Goal: Obtain resource: Obtain resource

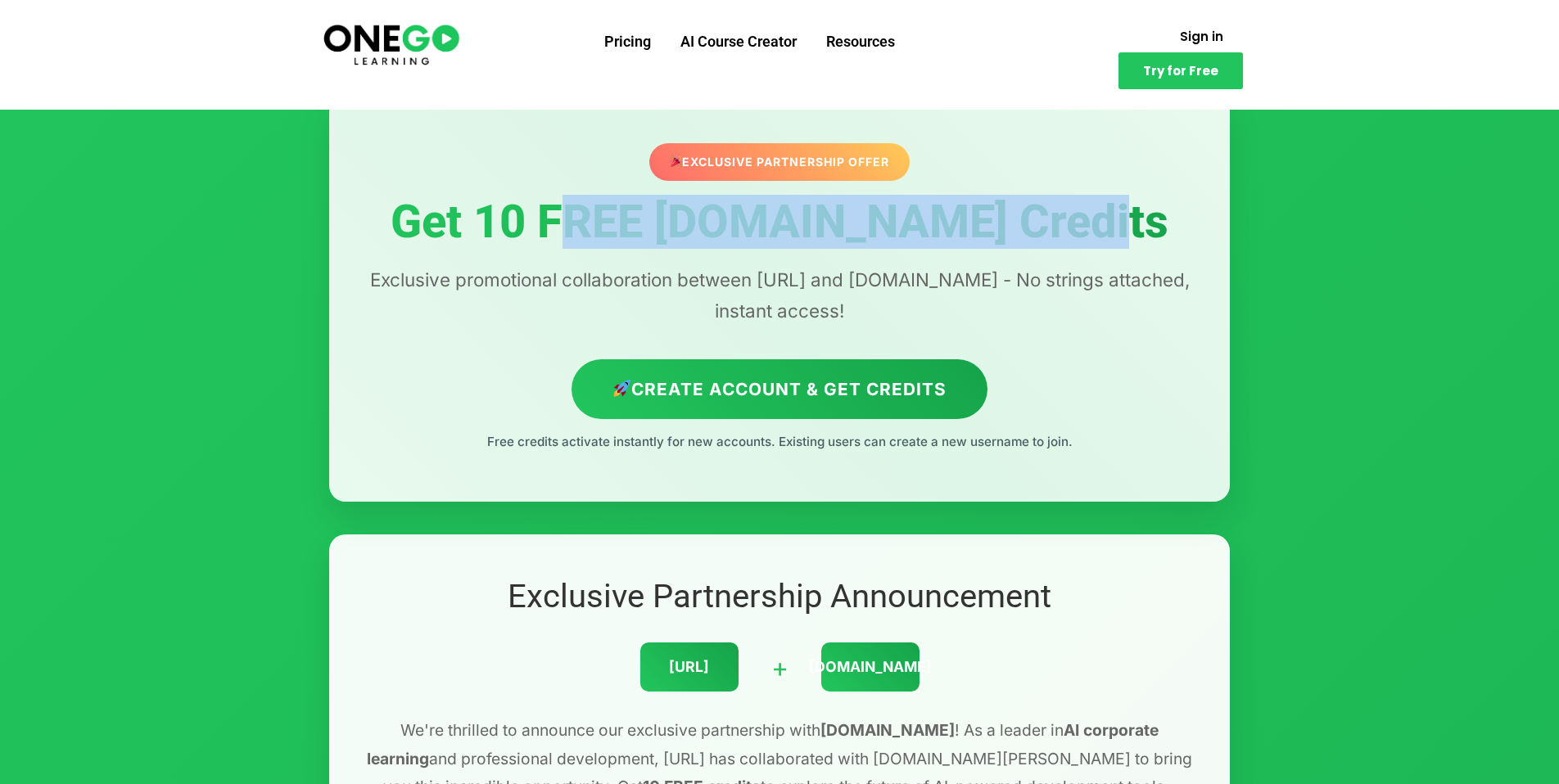
click at [1184, 228] on h1 "Get 10 FREE [DOMAIN_NAME] Credits" at bounding box center [779, 222] width 835 height 51
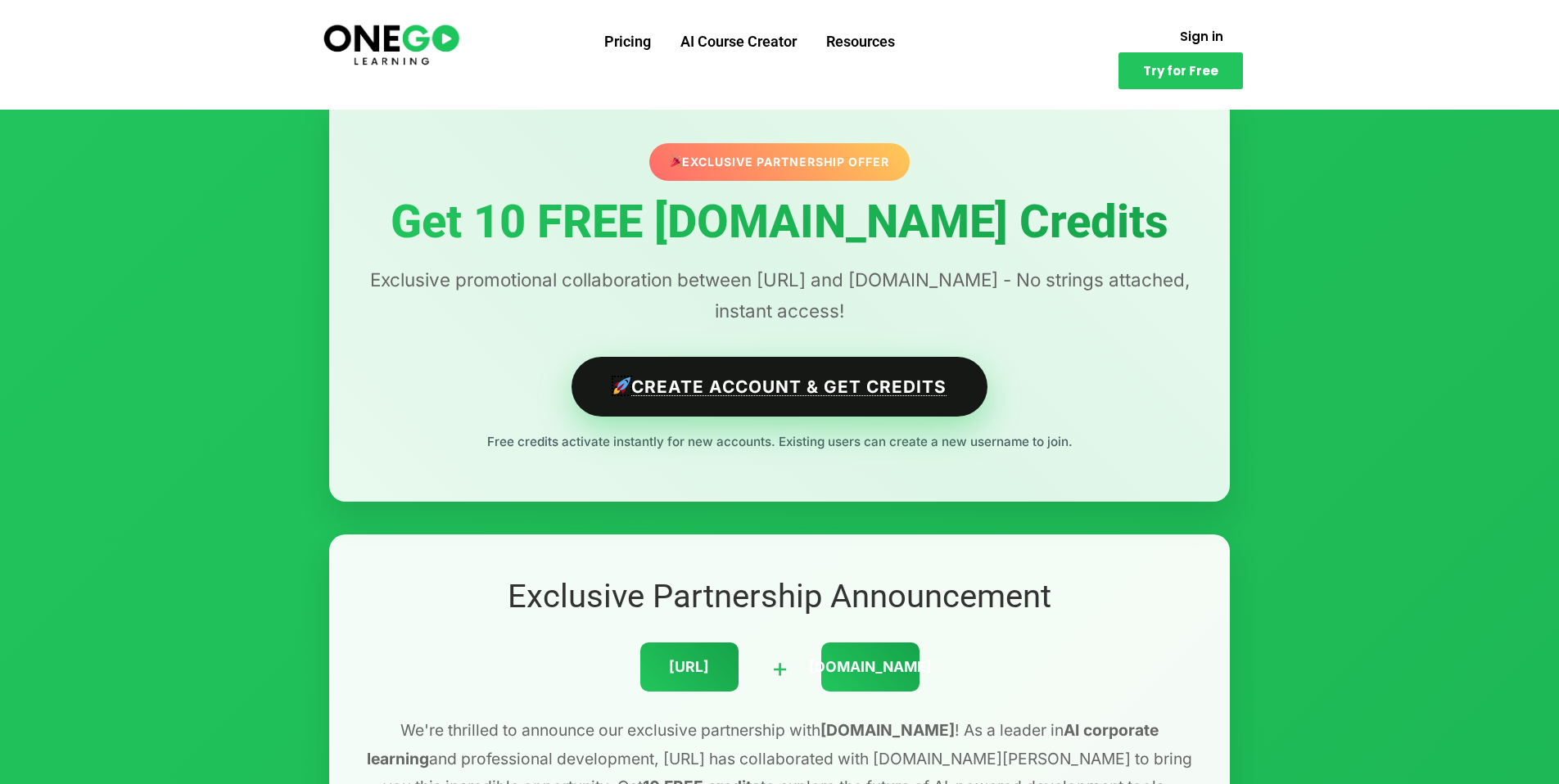
click at [835, 399] on link "Create Account & Get Credits" at bounding box center [780, 387] width 417 height 60
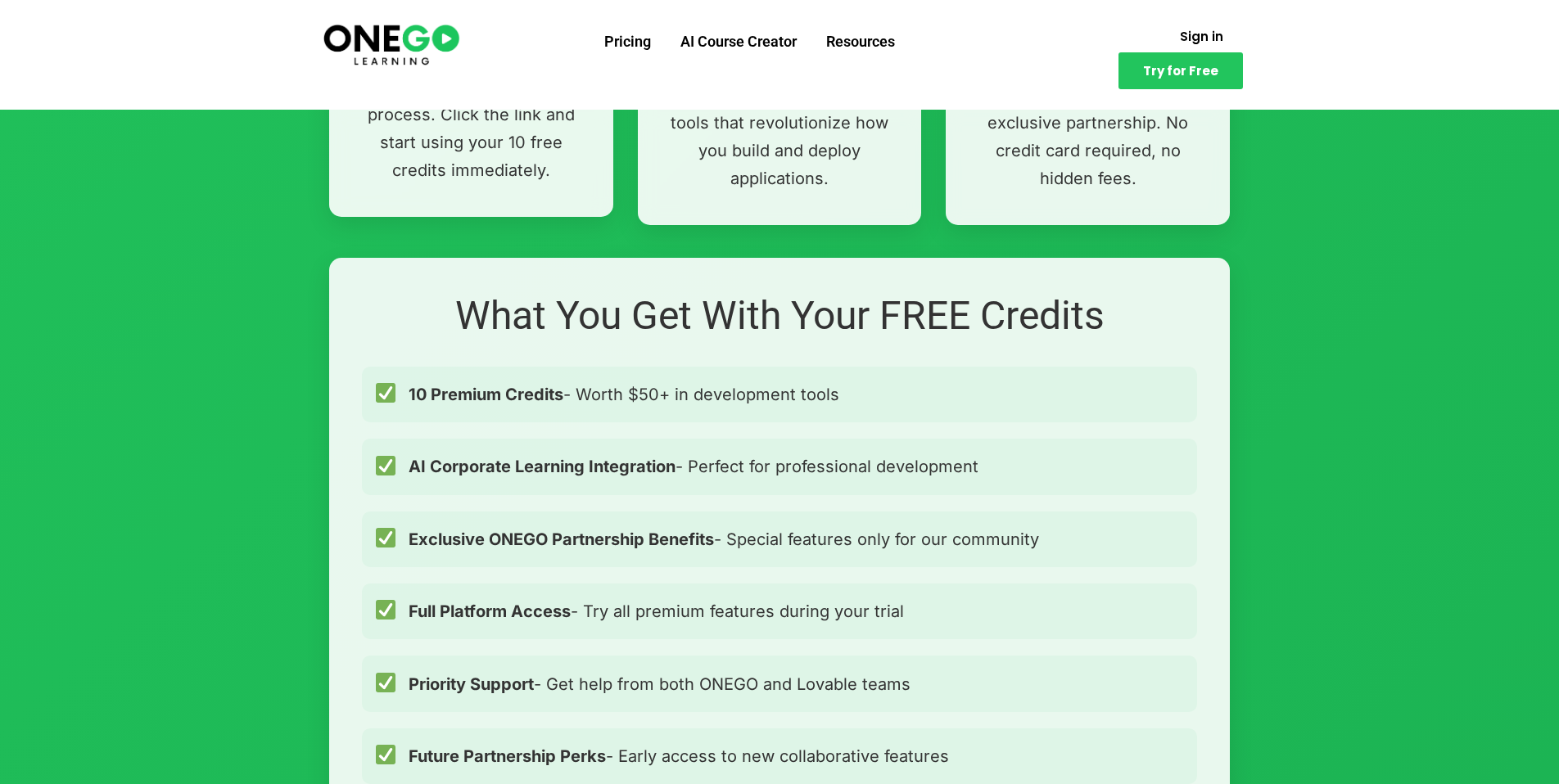
scroll to position [1064, 0]
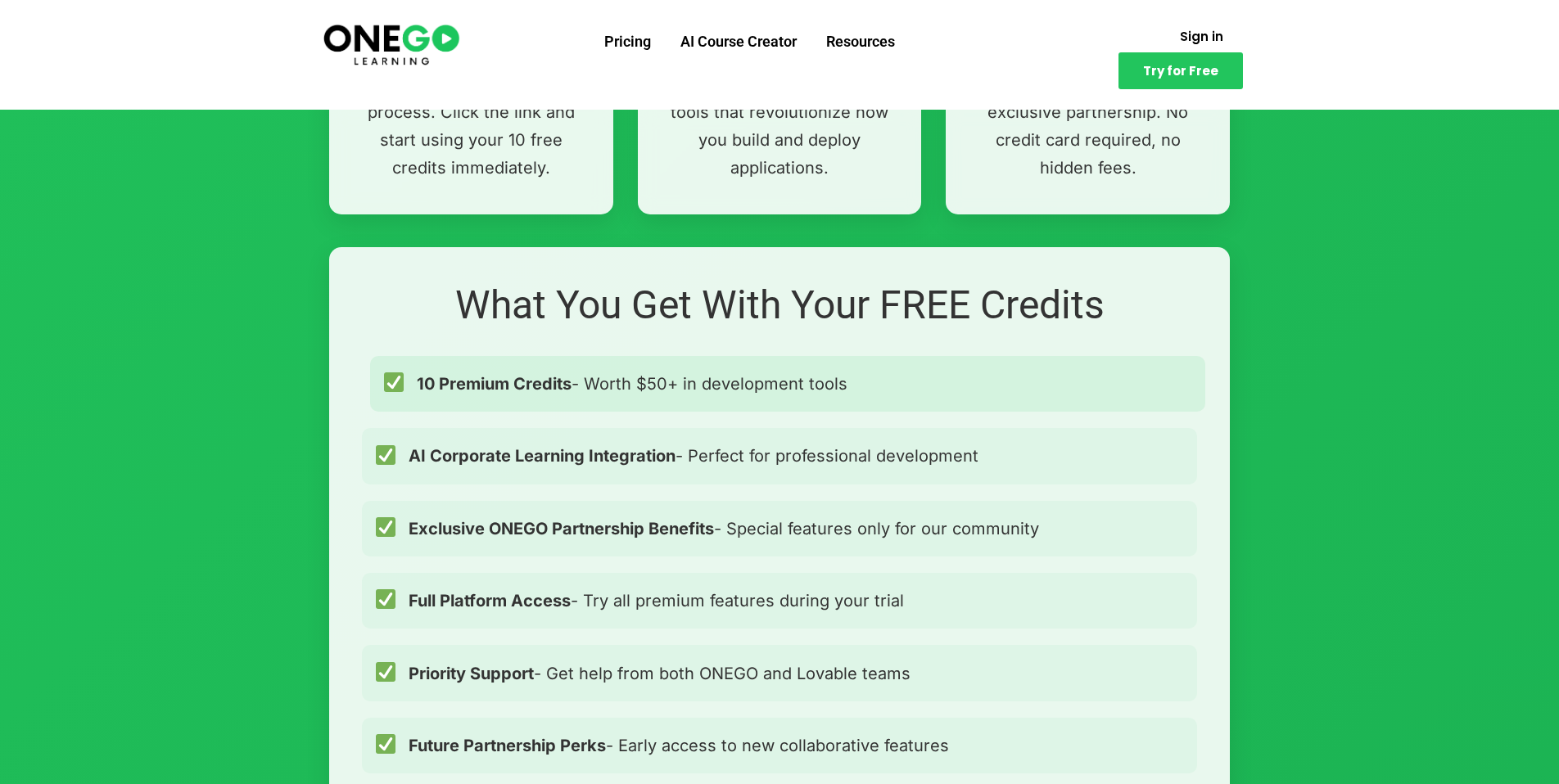
drag, startPoint x: 589, startPoint y: 386, endPoint x: 960, endPoint y: 381, distance: 371.0
click at [960, 381] on div "10 Premium Credits - Worth $50+ in development tools" at bounding box center [787, 383] width 835 height 56
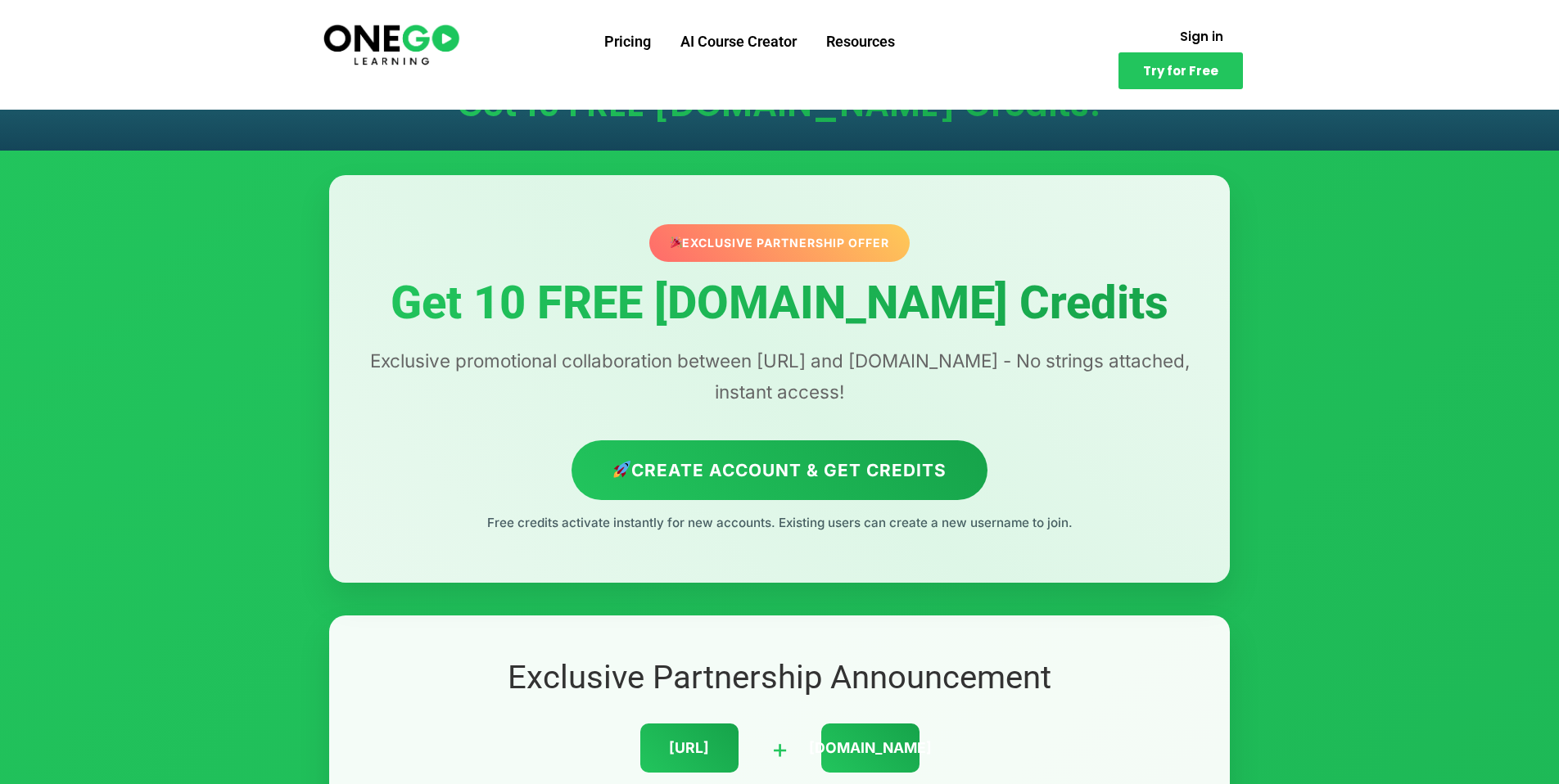
scroll to position [0, 0]
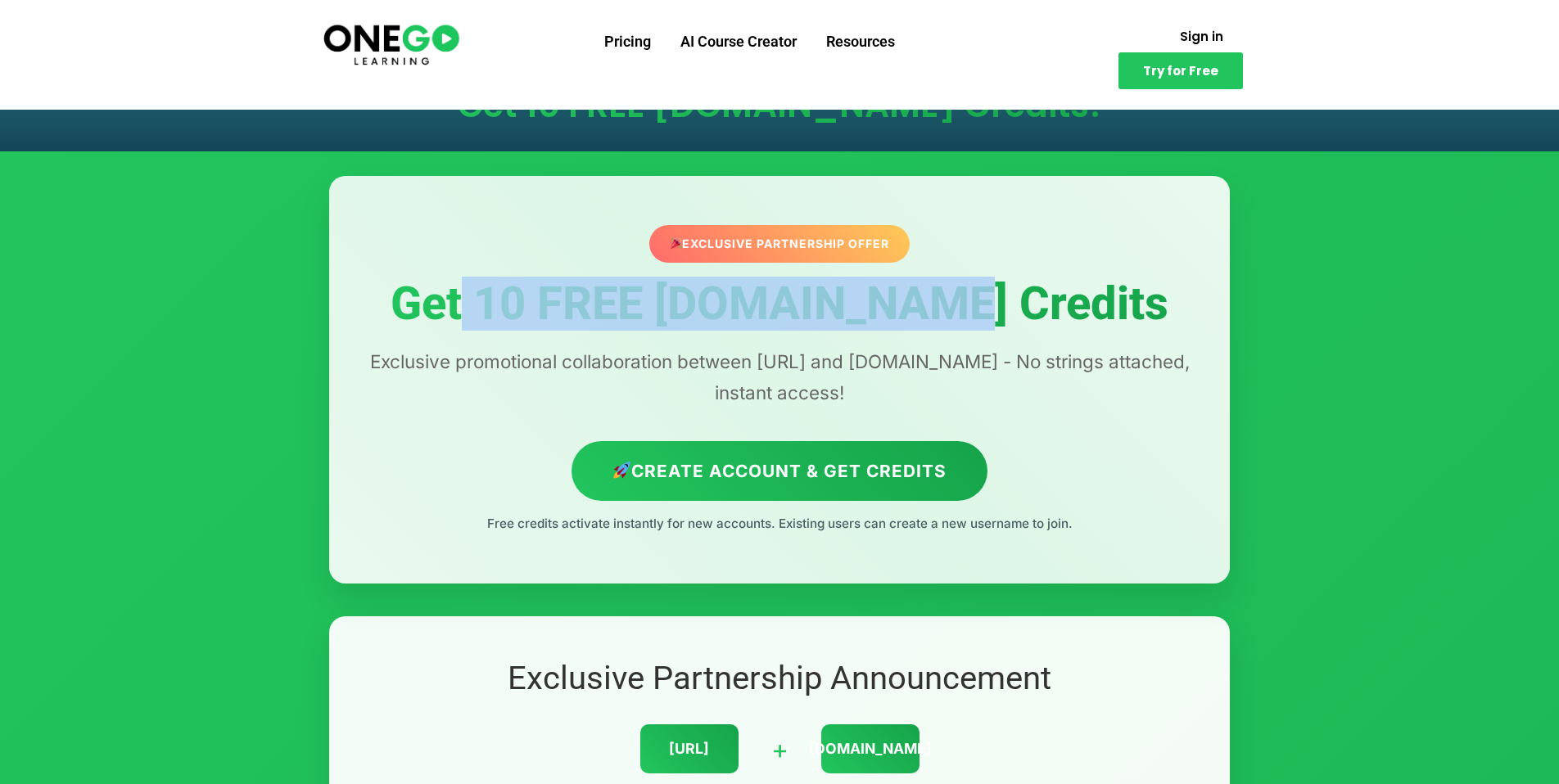
drag, startPoint x: 492, startPoint y: 309, endPoint x: 989, endPoint y: 308, distance: 497.0
click at [989, 308] on h1 "Get 10 FREE [DOMAIN_NAME] Credits" at bounding box center [779, 304] width 835 height 51
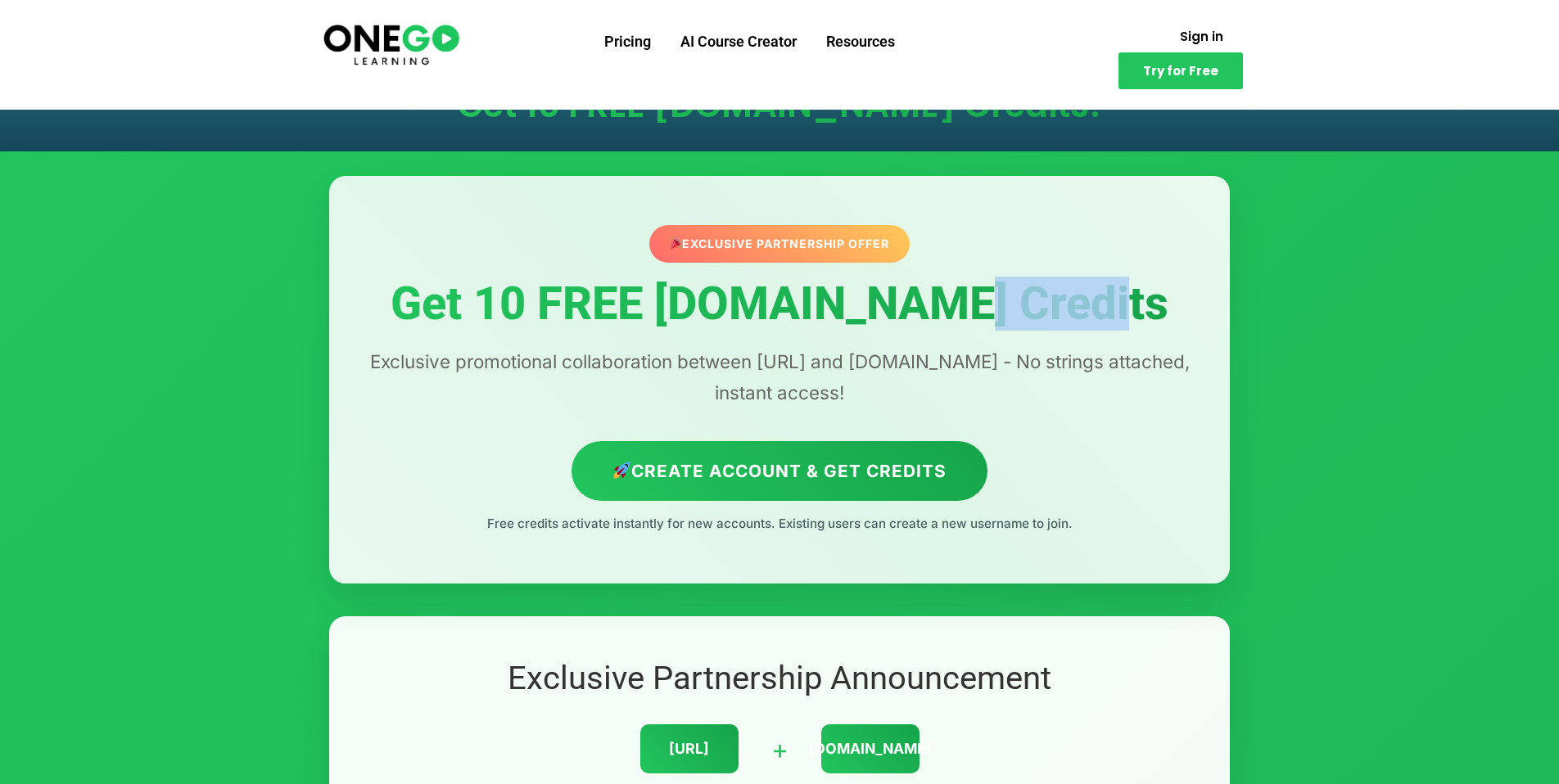
drag, startPoint x: 1018, startPoint y: 310, endPoint x: 1202, endPoint y: 309, distance: 184.0
click at [1200, 309] on div "Exclusive Partnership Offer Get 10 FREE [DOMAIN_NAME] Credits Exclusive promoti…" at bounding box center [779, 379] width 901 height 407
click at [1202, 309] on div "Exclusive Partnership Offer Get 10 FREE [DOMAIN_NAME] Credits Exclusive promoti…" at bounding box center [779, 379] width 901 height 407
drag, startPoint x: 388, startPoint y: 362, endPoint x: 964, endPoint y: 381, distance: 576.3
click at [964, 381] on p "Exclusive promotional collaboration between [URL] and [DOMAIN_NAME] - No string…" at bounding box center [779, 377] width 835 height 62
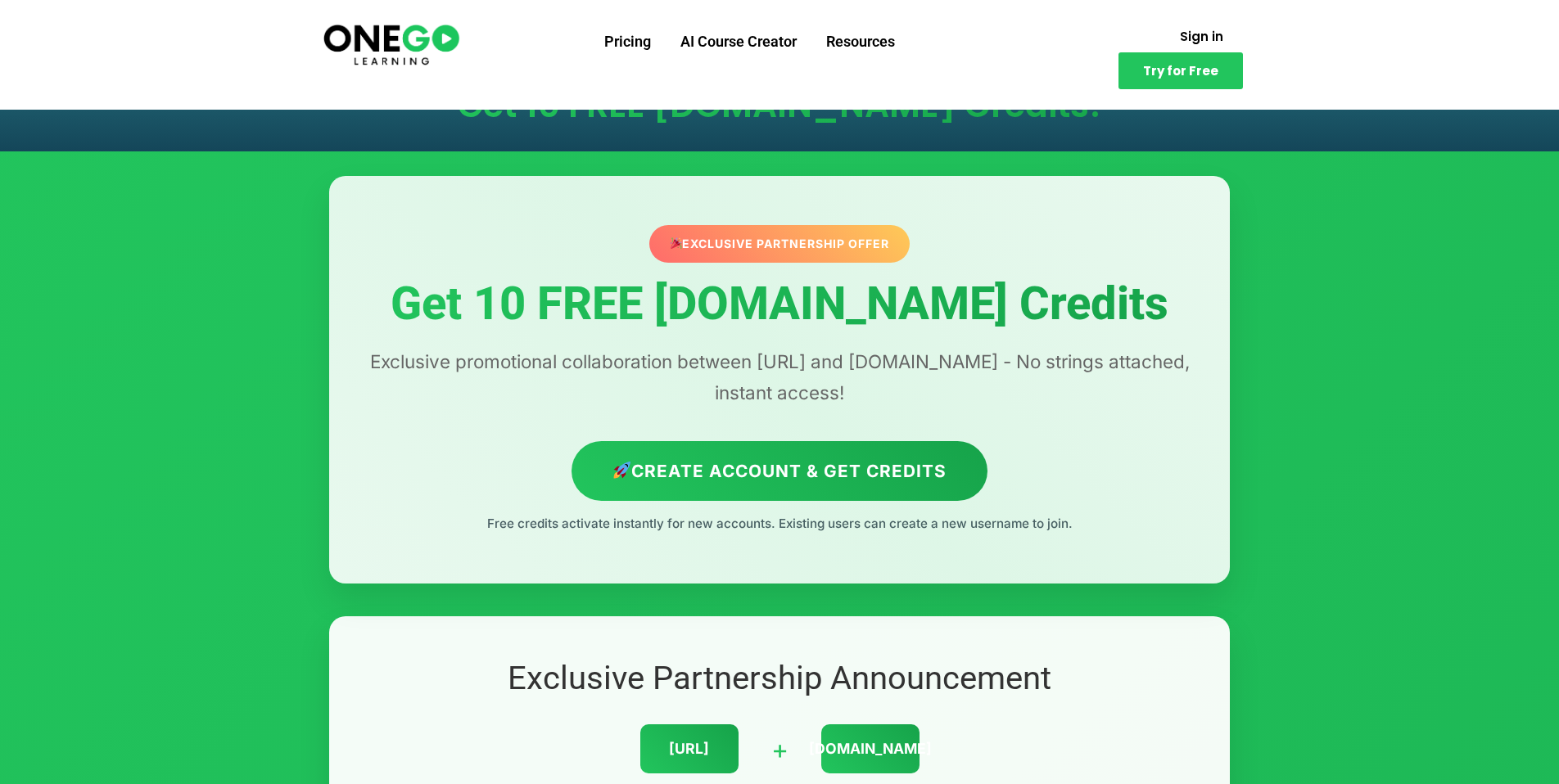
click at [964, 381] on p "Exclusive promotional collaboration between [URL] and [DOMAIN_NAME] - No string…" at bounding box center [779, 377] width 835 height 62
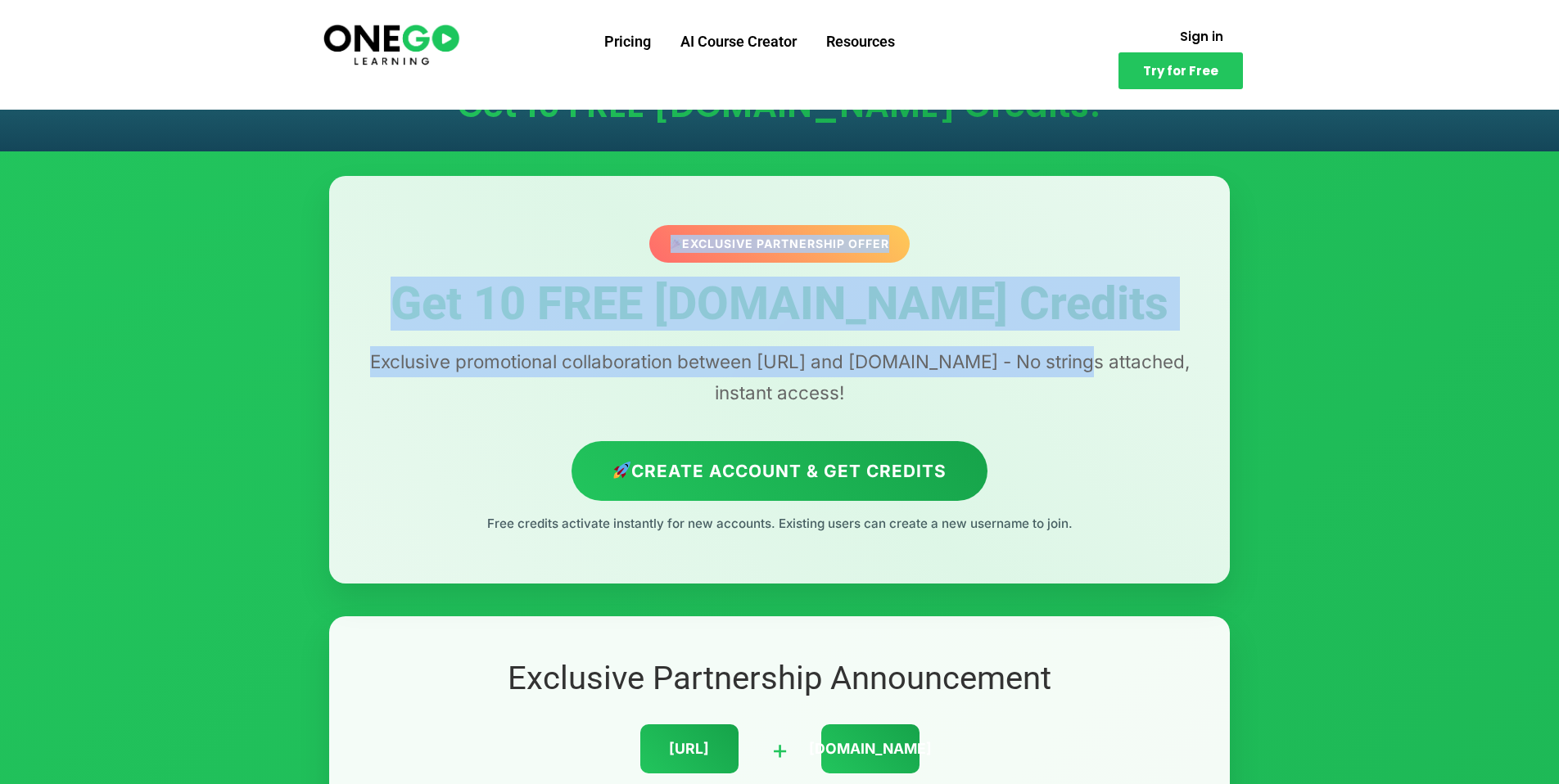
drag, startPoint x: 1107, startPoint y: 370, endPoint x: 1203, endPoint y: 370, distance: 96.0
click at [1203, 370] on div "Exclusive Partnership Offer Get 10 FREE [DOMAIN_NAME] Credits Exclusive promoti…" at bounding box center [779, 379] width 901 height 407
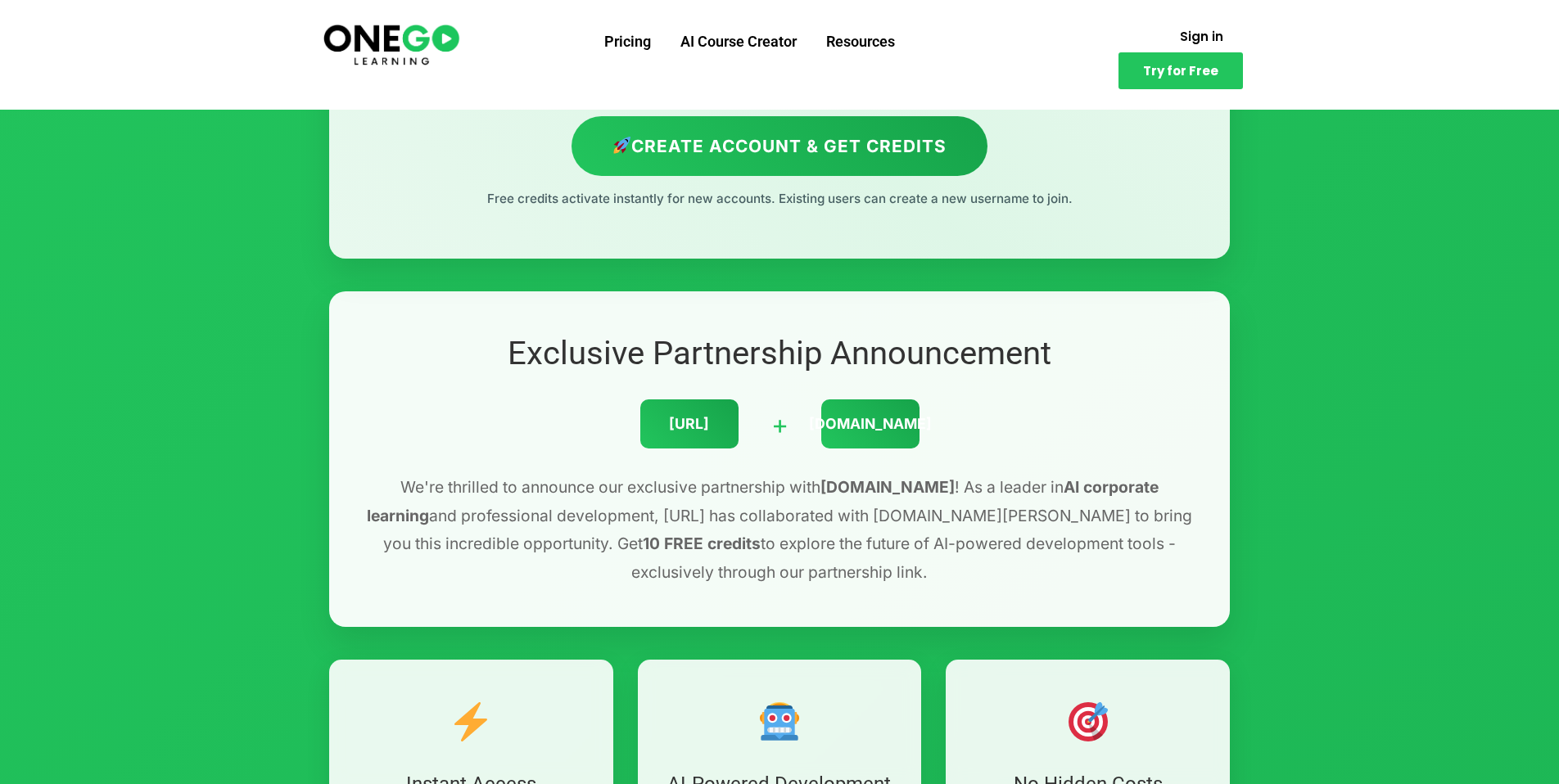
scroll to position [327, 0]
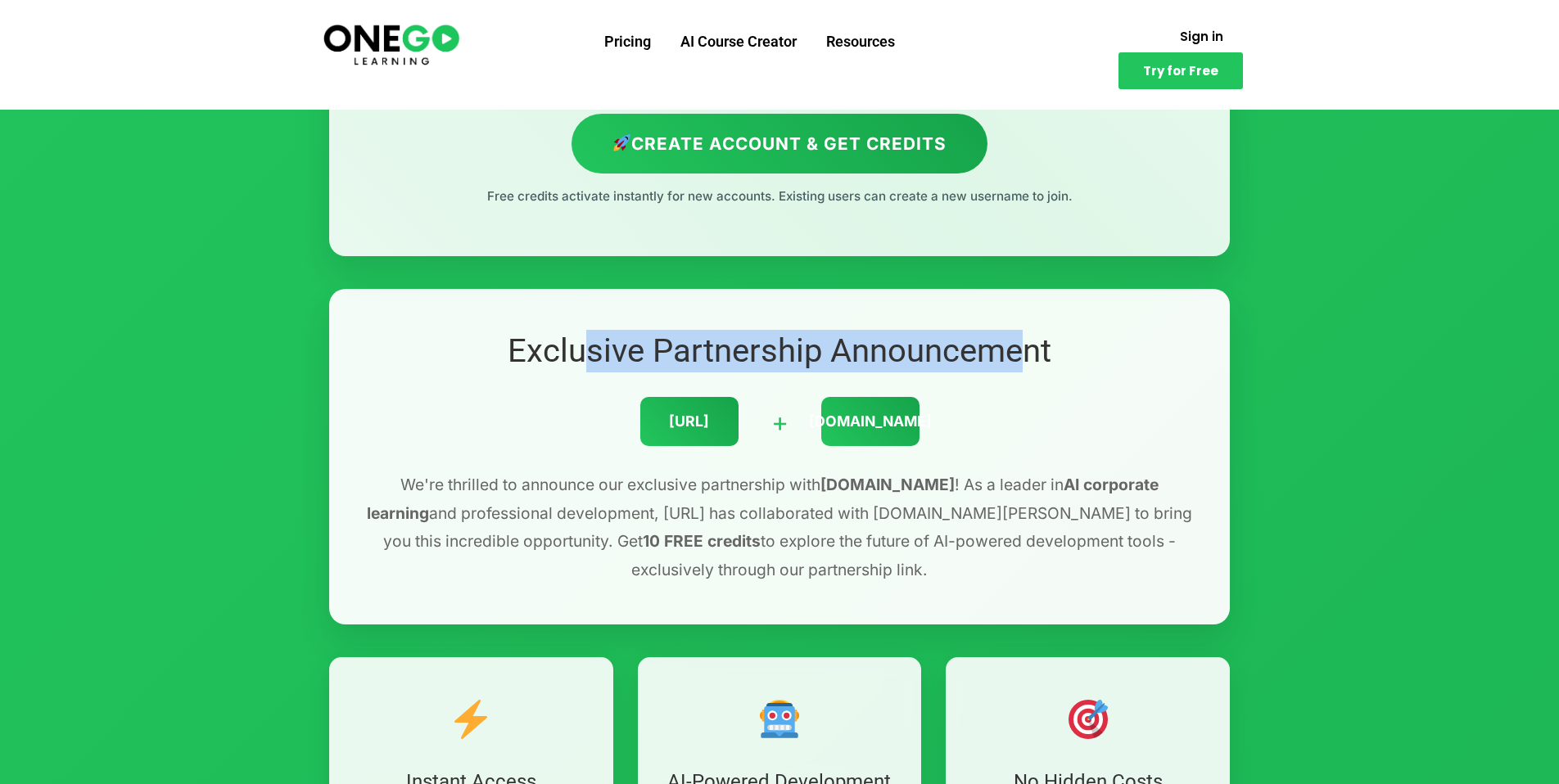
drag, startPoint x: 727, startPoint y: 349, endPoint x: 1020, endPoint y: 349, distance: 293.0
click at [1013, 349] on h2 "Exclusive Partnership Announcement" at bounding box center [779, 351] width 835 height 42
click at [1023, 349] on h2 "Exclusive Partnership Announcement" at bounding box center [779, 351] width 835 height 42
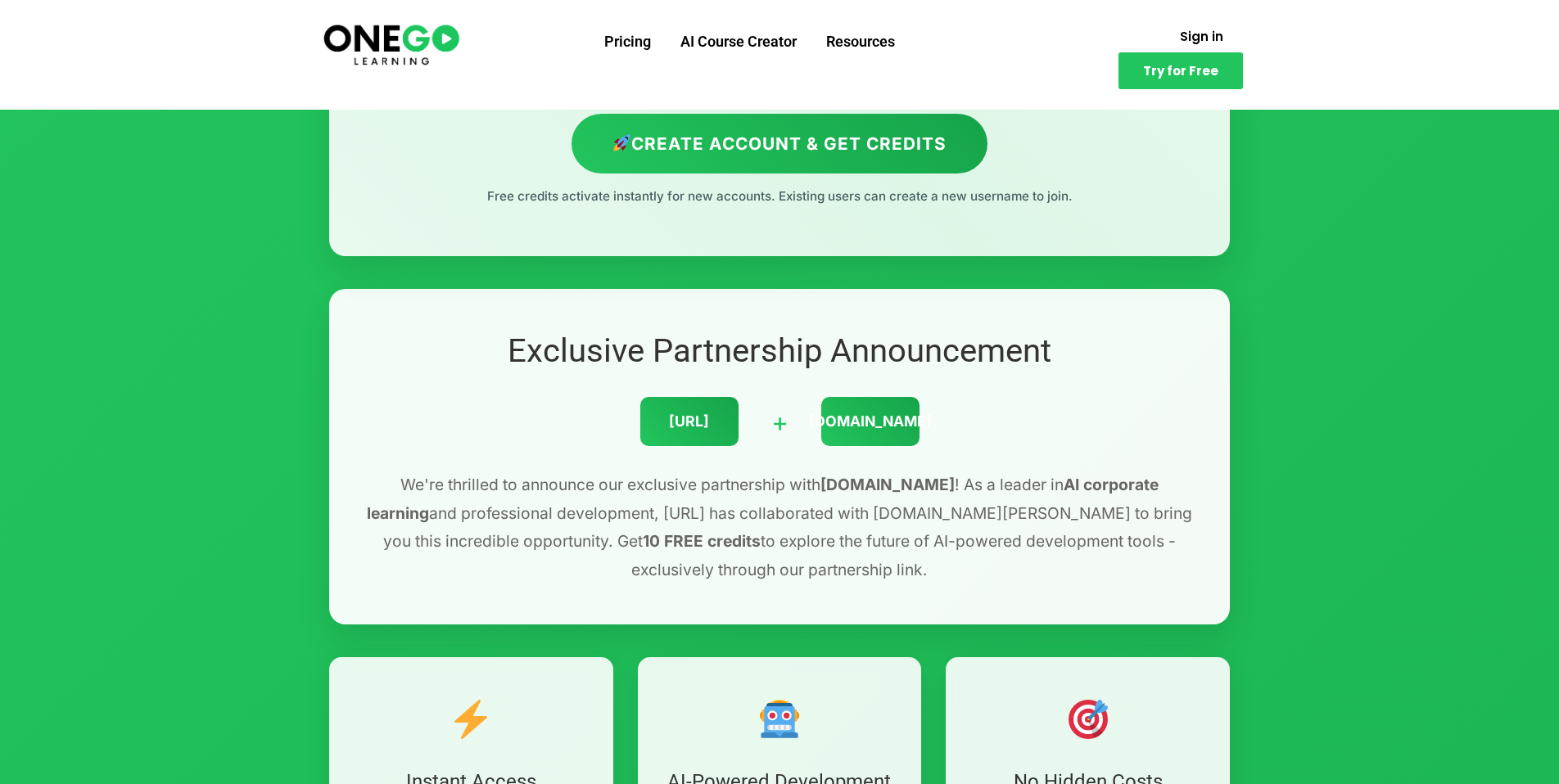
click at [863, 429] on div "[DOMAIN_NAME]" at bounding box center [871, 422] width 98 height 49
click at [700, 424] on div "[URL]" at bounding box center [689, 422] width 98 height 49
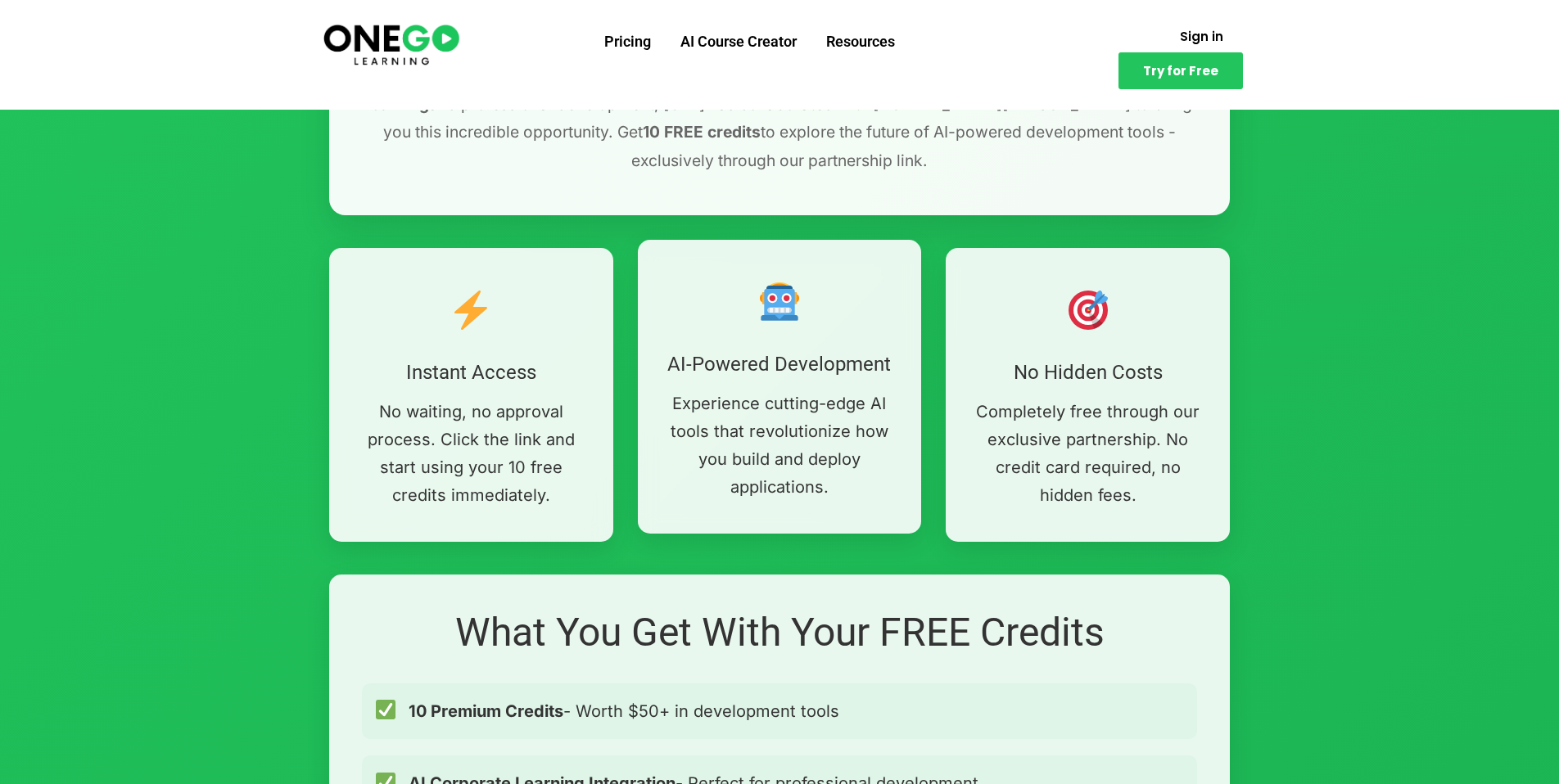
scroll to position [819, 0]
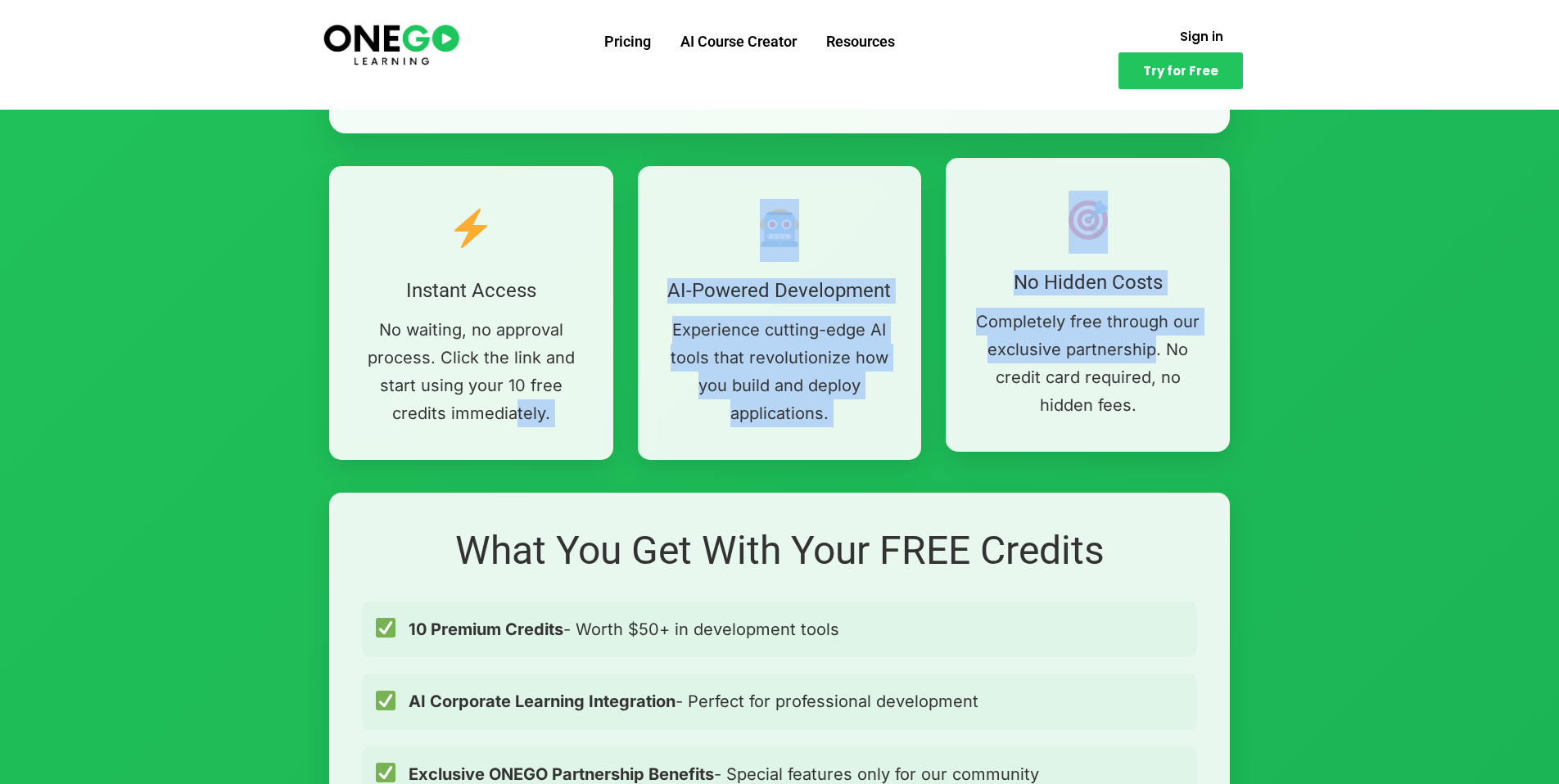
drag, startPoint x: 517, startPoint y: 410, endPoint x: 1182, endPoint y: 364, distance: 666.6
click at [1162, 364] on div "Instant Access No waiting, no approval process. Click the link and start using …" at bounding box center [779, 312] width 901 height 294
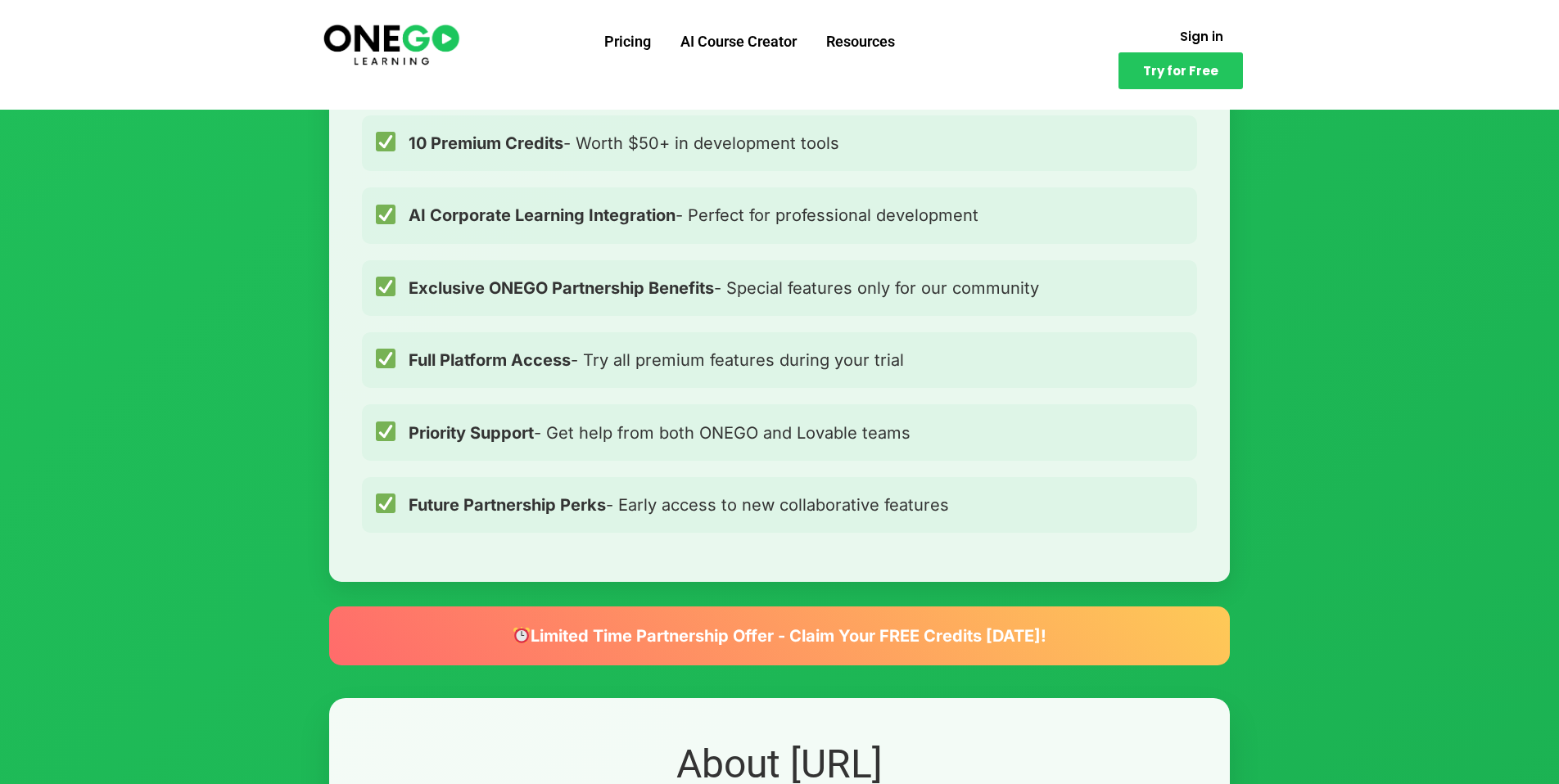
scroll to position [1310, 0]
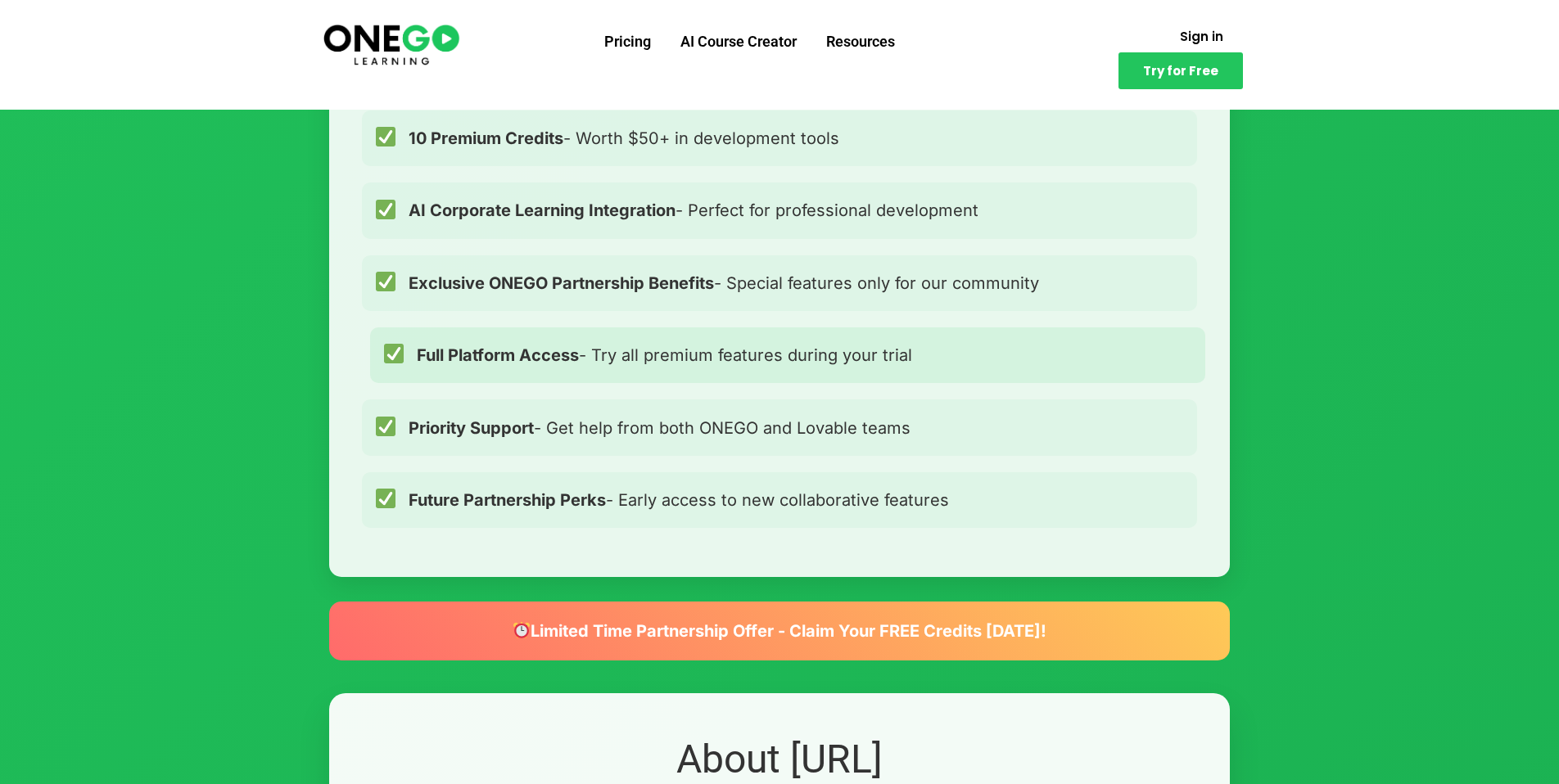
drag, startPoint x: 637, startPoint y: 354, endPoint x: 1178, endPoint y: 347, distance: 541.0
click at [1161, 352] on div "Full Platform Access - Try all premium features during your trial" at bounding box center [787, 355] width 835 height 56
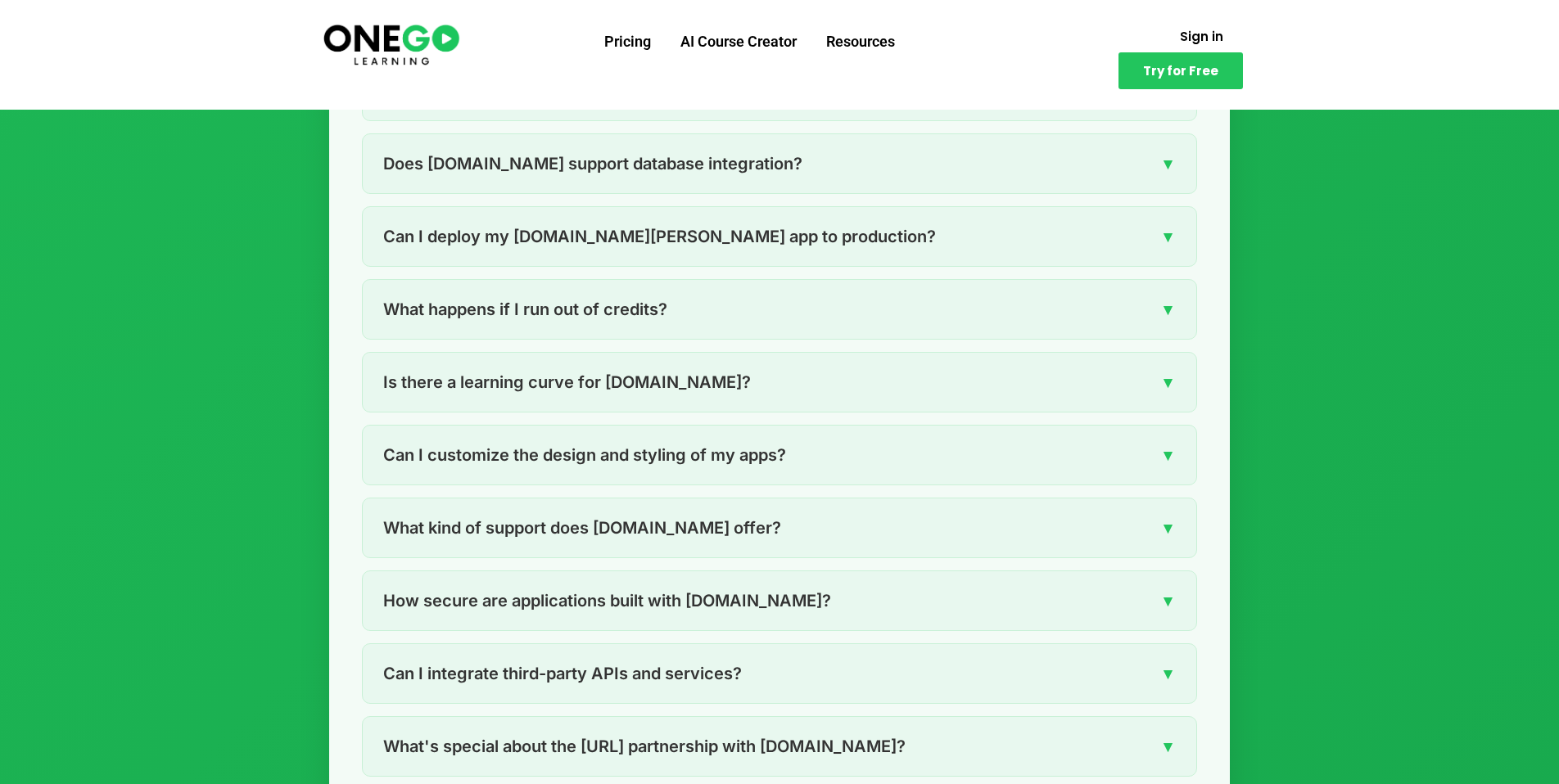
scroll to position [3029, 0]
